Goal: Transaction & Acquisition: Book appointment/travel/reservation

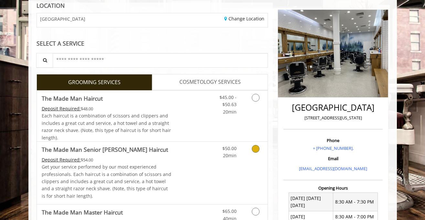
click at [251, 148] on link "Grooming services" at bounding box center [254, 151] width 16 height 18
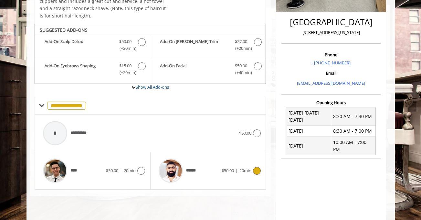
scroll to position [180, 0]
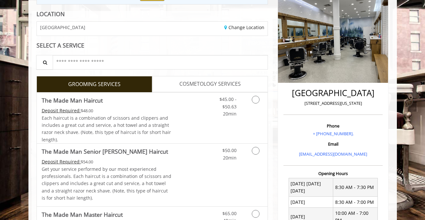
scroll to position [124, 0]
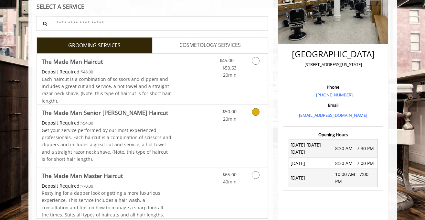
click at [96, 117] on Haircut "The Made Man Senior [PERSON_NAME] Haircut" at bounding box center [105, 112] width 126 height 9
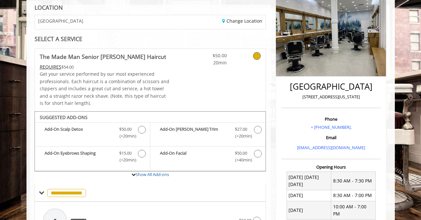
scroll to position [77, 0]
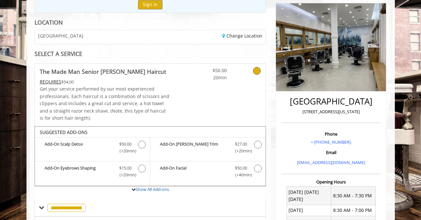
click at [92, 32] on div "[GEOGRAPHIC_DATA]" at bounding box center [90, 37] width 120 height 14
click at [241, 34] on link "Change Location" at bounding box center [242, 36] width 40 height 6
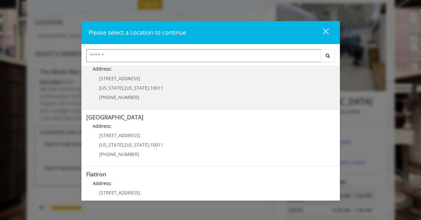
scroll to position [47, 0]
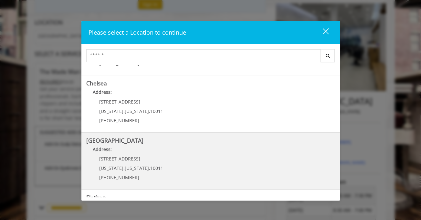
click at [119, 166] on p "New York , New York , 10011" at bounding box center [131, 168] width 64 height 5
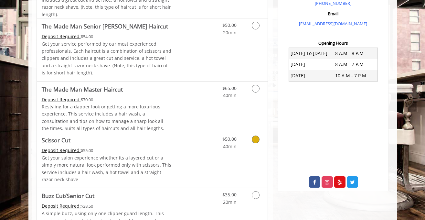
scroll to position [165, 0]
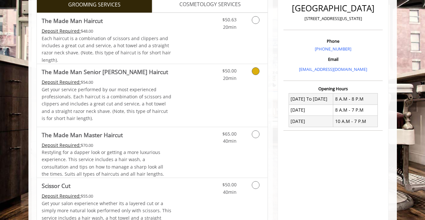
click at [139, 74] on Haircut "The Made Man Senior [PERSON_NAME] Haircut" at bounding box center [105, 71] width 126 height 9
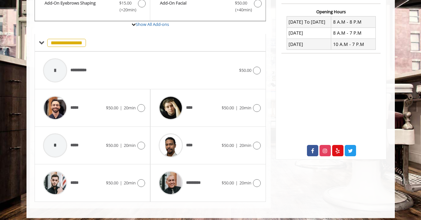
scroll to position [246, 0]
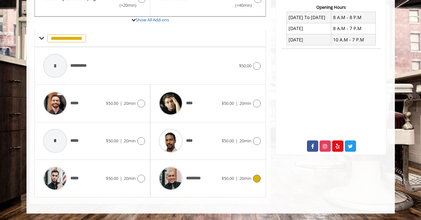
click at [219, 179] on div "*********" at bounding box center [189, 178] width 66 height 31
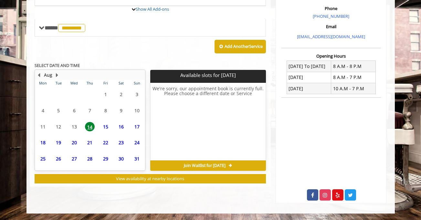
scroll to position [239, 0]
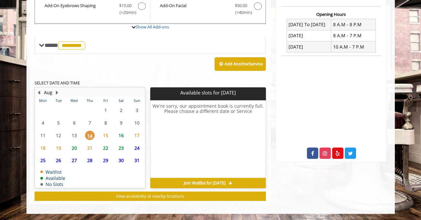
click at [103, 133] on span "15" at bounding box center [106, 135] width 10 height 9
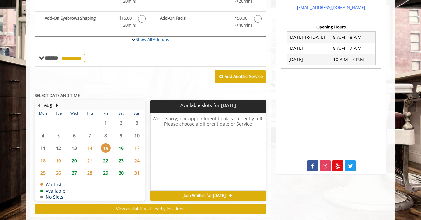
click at [126, 134] on table "Mon Tue Wed Thu Fri Sat Sun 28 29 30 31 1 2 3 4 5 6 7 8 9 10 11 12 13 14 15 16 …" at bounding box center [90, 155] width 110 height 90
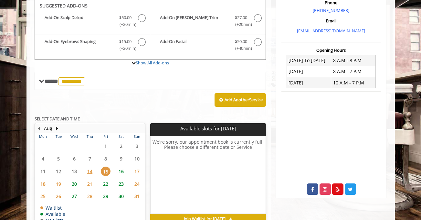
click at [124, 179] on span "23" at bounding box center [121, 183] width 10 height 9
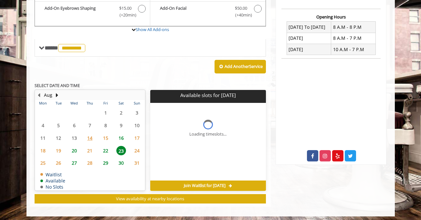
scroll to position [249, 0]
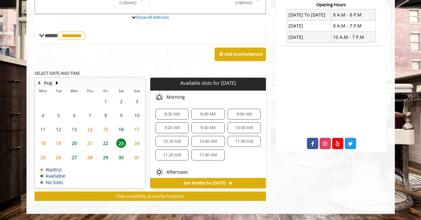
click at [122, 130] on span "16" at bounding box center [121, 128] width 10 height 9
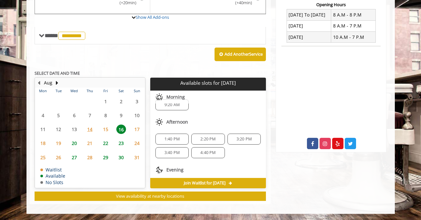
scroll to position [10, 0]
click at [196, 138] on span "2:20 PM" at bounding box center [207, 137] width 27 height 5
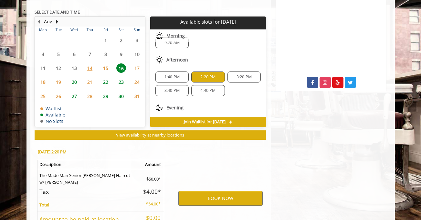
scroll to position [366, 0]
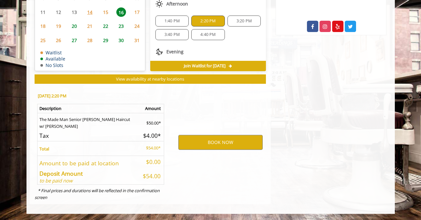
click at [166, 24] on div "1:40 PM" at bounding box center [172, 21] width 33 height 11
click at [194, 25] on div "2:20 PM" at bounding box center [207, 21] width 33 height 11
click at [230, 137] on button "BOOK NOW" at bounding box center [220, 142] width 84 height 15
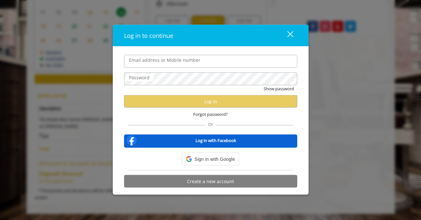
type input "**********"
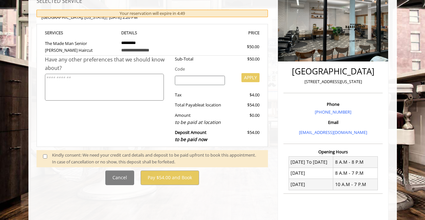
scroll to position [100, 0]
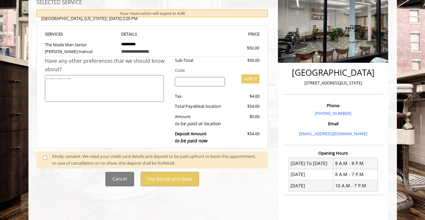
click at [50, 144] on div "Have any other preferences that we should know about?" at bounding box center [107, 102] width 125 height 91
click at [51, 161] on span at bounding box center [47, 160] width 19 height 14
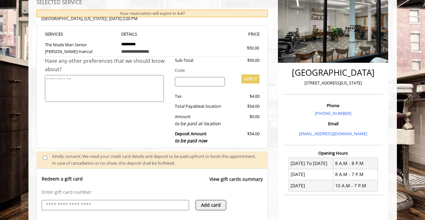
scroll to position [283, 0]
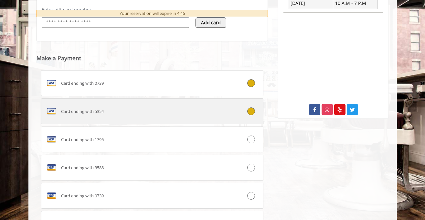
click at [186, 112] on div "Card ending with 5354" at bounding box center [133, 111] width 185 height 10
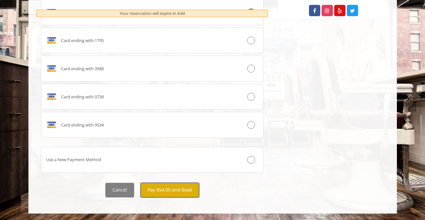
click at [184, 192] on button "Pay $54.00 and Book" at bounding box center [170, 190] width 59 height 15
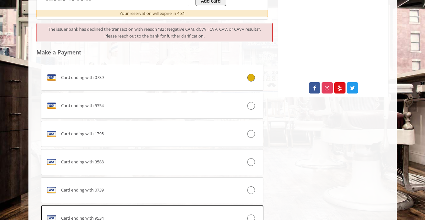
scroll to position [294, 0]
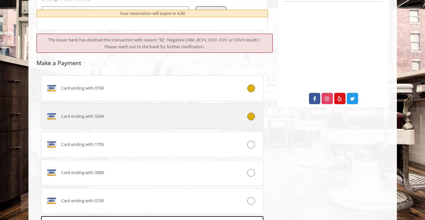
click at [254, 114] on icon at bounding box center [251, 117] width 8 height 8
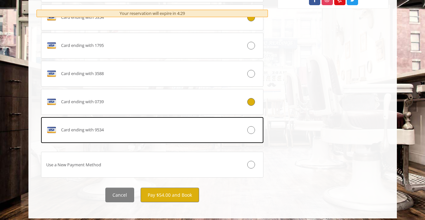
scroll to position [397, 0]
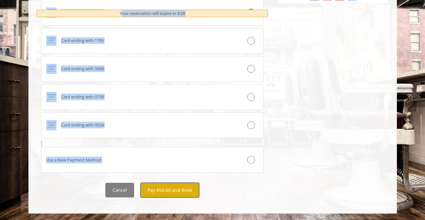
click at [177, 191] on button "Pay $54.00 and Book" at bounding box center [170, 190] width 59 height 15
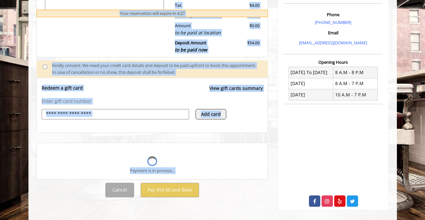
scroll to position [190, 0]
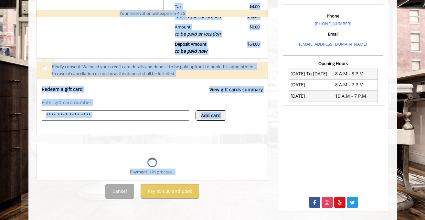
click at [173, 99] on p "Enter gift card number" at bounding box center [152, 102] width 221 height 6
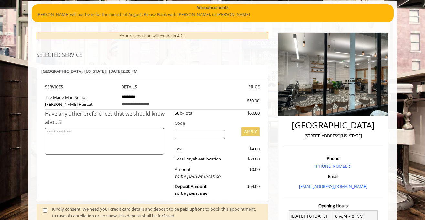
scroll to position [0, 0]
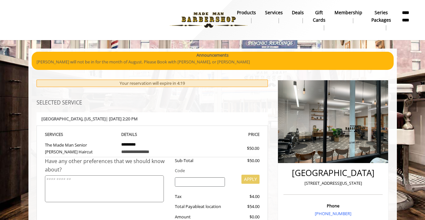
click at [190, 108] on div "**********" at bounding box center [153, 174] width 242 height 148
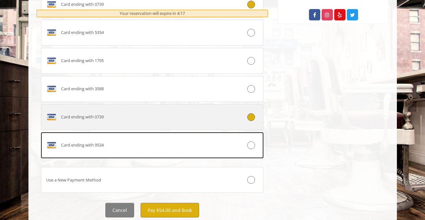
scroll to position [303, 0]
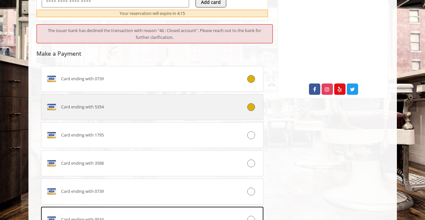
click at [201, 110] on div "Card ending with 5354" at bounding box center [133, 107] width 185 height 10
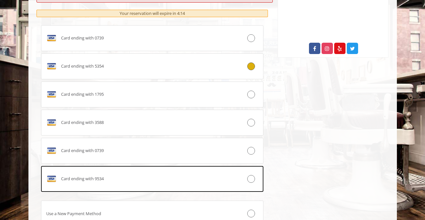
scroll to position [397, 0]
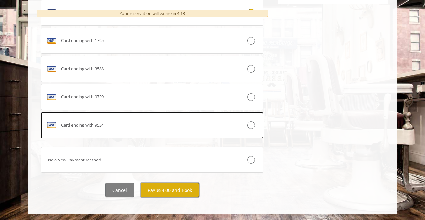
click at [193, 191] on button "Pay $54.00 and Book" at bounding box center [170, 190] width 59 height 15
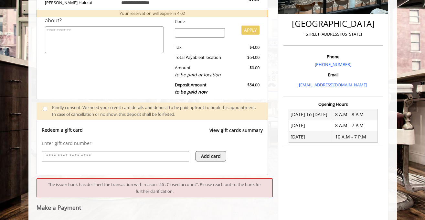
scroll to position [335, 0]
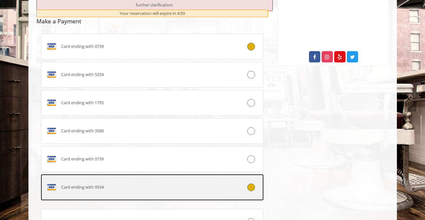
click at [251, 184] on icon at bounding box center [251, 187] width 8 height 8
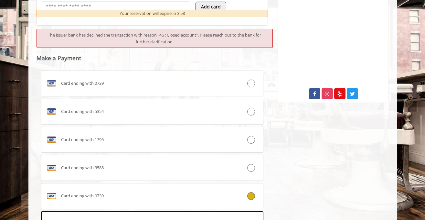
scroll to position [384, 0]
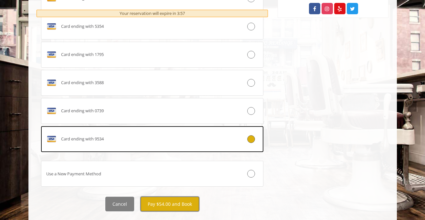
click at [183, 206] on button "Pay $54.00 and Book" at bounding box center [170, 204] width 59 height 15
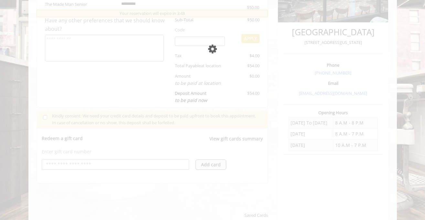
scroll to position [138, 0]
